Goal: Task Accomplishment & Management: Manage account settings

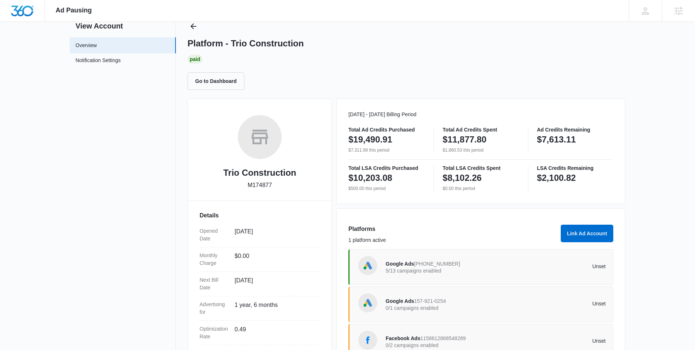
scroll to position [90, 0]
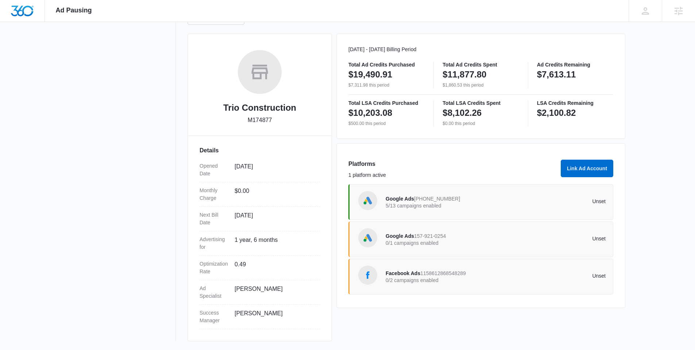
click at [418, 235] on span "157-921-0254" at bounding box center [430, 236] width 32 height 6
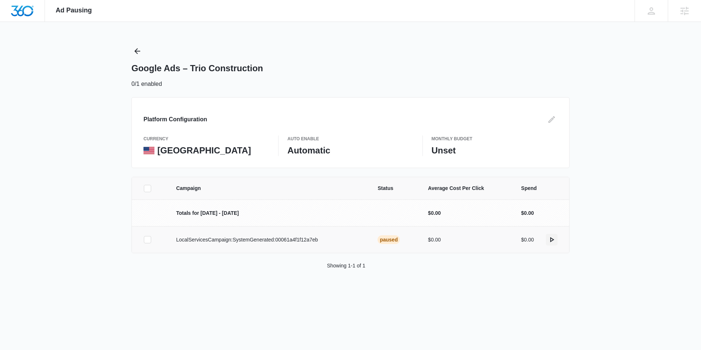
click at [551, 235] on icon "actions.activate" at bounding box center [551, 239] width 9 height 9
click at [555, 119] on icon "Edit" at bounding box center [551, 119] width 9 height 9
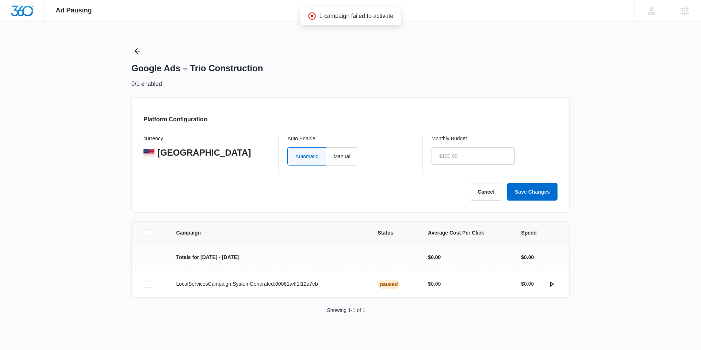
type input "$0.00"
click at [339, 153] on label "Manual" at bounding box center [342, 156] width 32 height 18
click at [334, 156] on input "Manual" at bounding box center [333, 156] width 0 height 0
radio input "true"
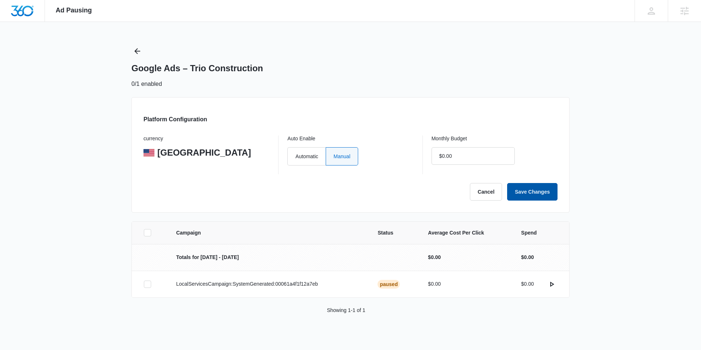
click at [536, 192] on button "Save Changes" at bounding box center [532, 192] width 50 height 18
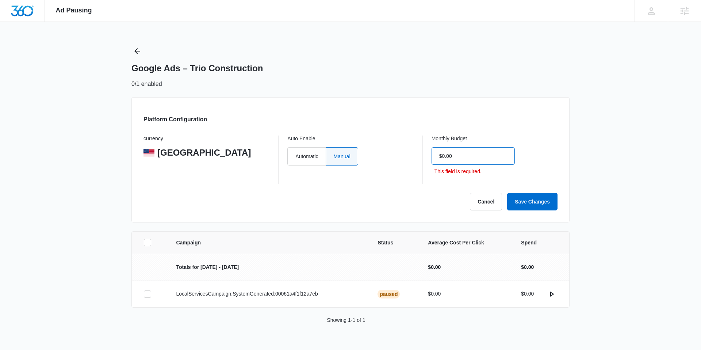
click at [483, 152] on input "$0.00" at bounding box center [472, 156] width 83 height 18
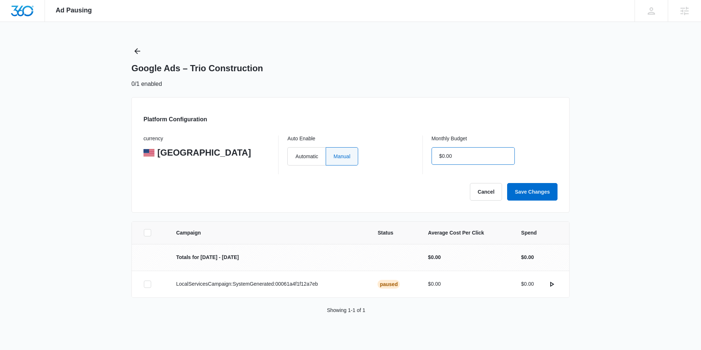
click at [474, 156] on input "$0.00" at bounding box center [472, 156] width 83 height 18
type input "$1,231,323.00"
click at [542, 188] on button "Save Changes" at bounding box center [532, 192] width 50 height 18
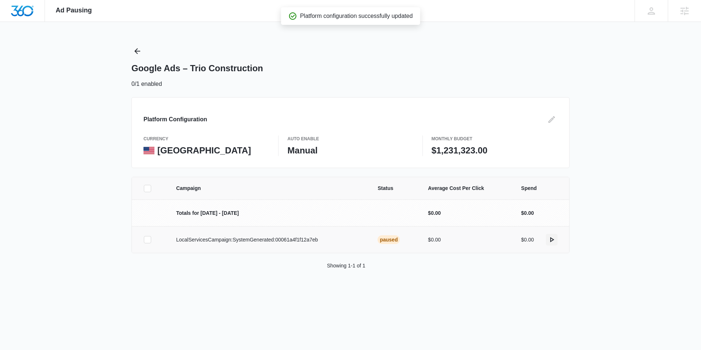
click at [554, 238] on icon "actions.activate" at bounding box center [551, 239] width 9 height 9
click at [552, 120] on icon "Edit" at bounding box center [551, 119] width 9 height 9
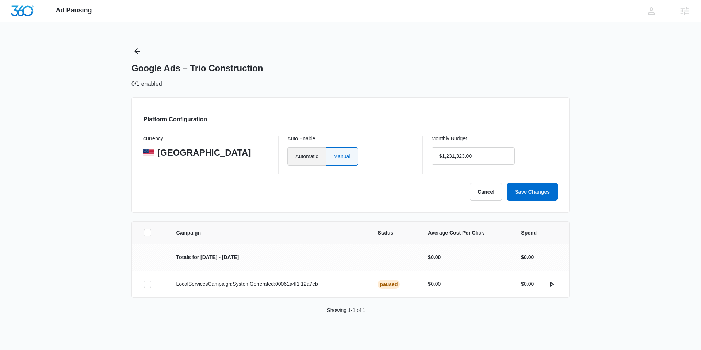
click at [309, 150] on label "Automatic" at bounding box center [306, 156] width 38 height 18
click at [295, 156] on input "Automatic" at bounding box center [295, 156] width 0 height 0
radio input "true"
click at [451, 149] on input "$1,231,323.00" at bounding box center [472, 156] width 83 height 18
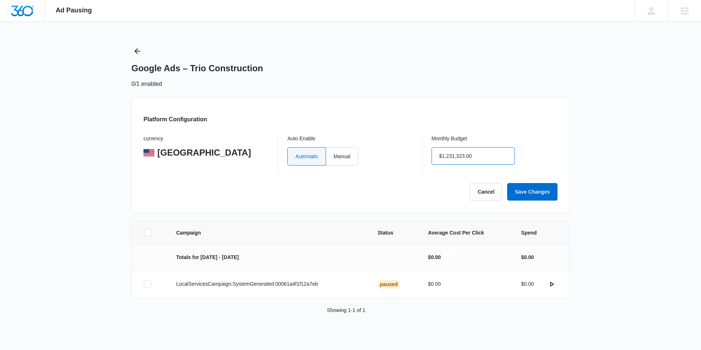
click at [451, 149] on input "$1,231,323.00" at bounding box center [472, 156] width 83 height 18
type input "$0.00"
click at [527, 192] on button "Save Changes" at bounding box center [532, 192] width 50 height 18
